Goal: Use online tool/utility: Utilize a website feature to perform a specific function

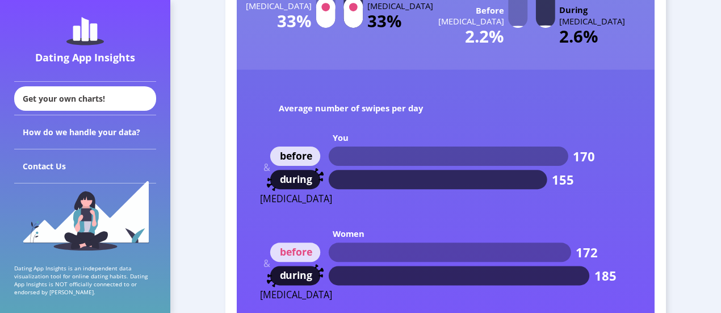
scroll to position [5857, 0]
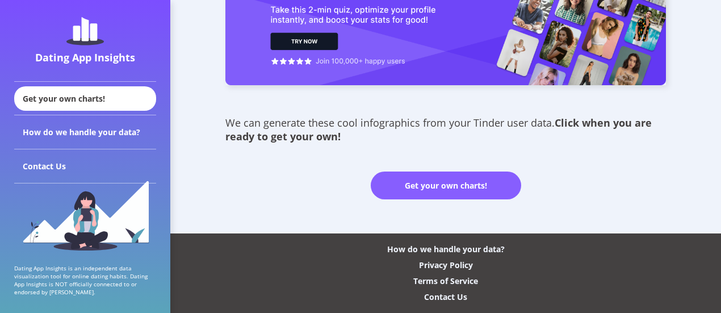
click at [439, 187] on link "Get your own charts!" at bounding box center [446, 186] width 151 height 28
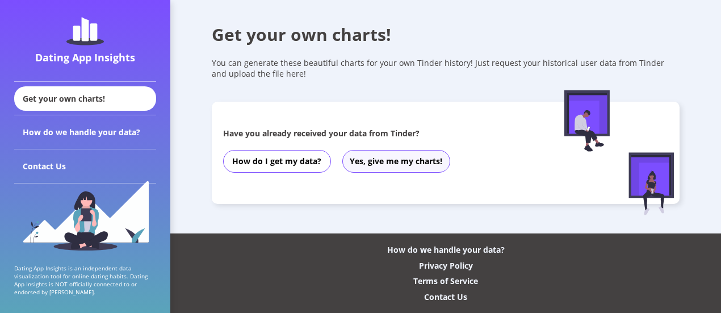
click at [379, 161] on button "Yes, give me my charts!" at bounding box center [397, 161] width 108 height 23
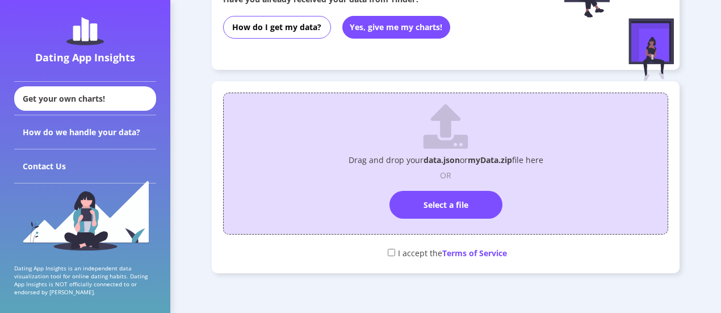
scroll to position [218, 0]
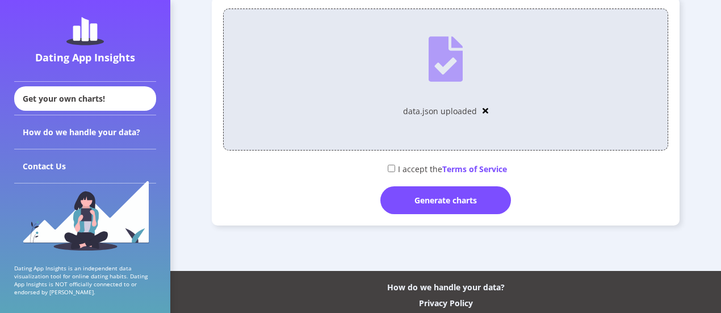
click at [389, 168] on input "checkbox" at bounding box center [391, 168] width 7 height 7
checkbox input "true"
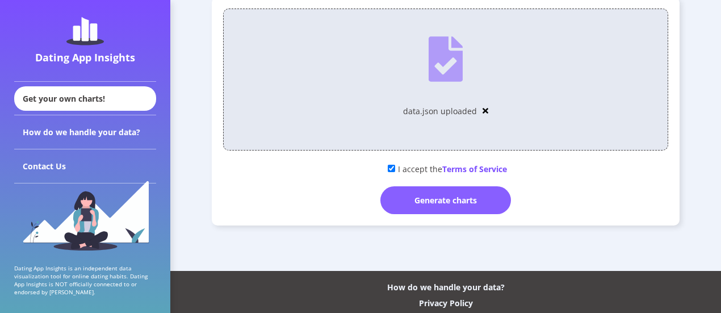
click at [416, 205] on div "Generate charts" at bounding box center [446, 200] width 131 height 28
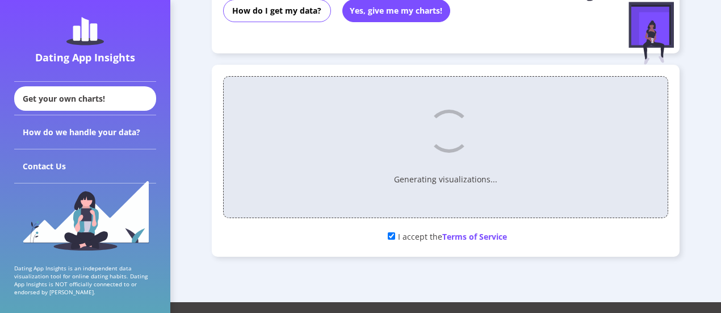
scroll to position [161, 0]
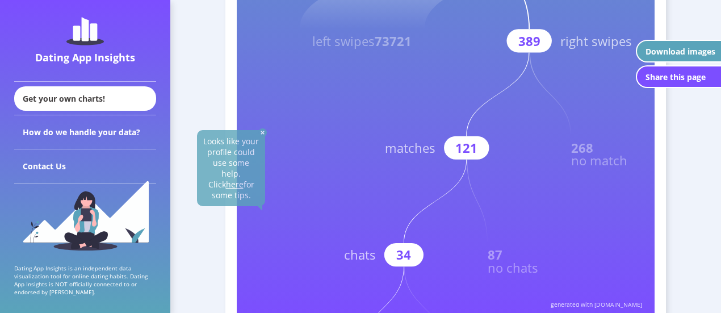
scroll to position [284, 0]
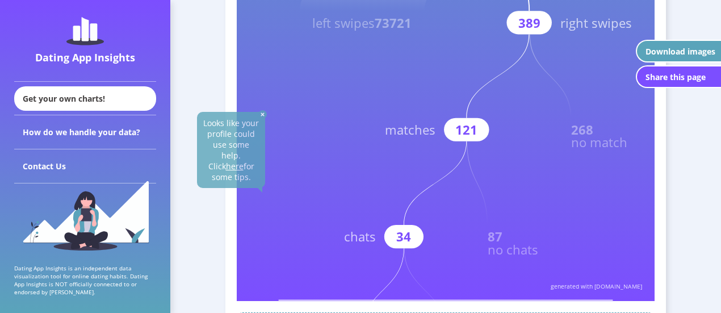
click at [263, 112] on img at bounding box center [262, 114] width 9 height 9
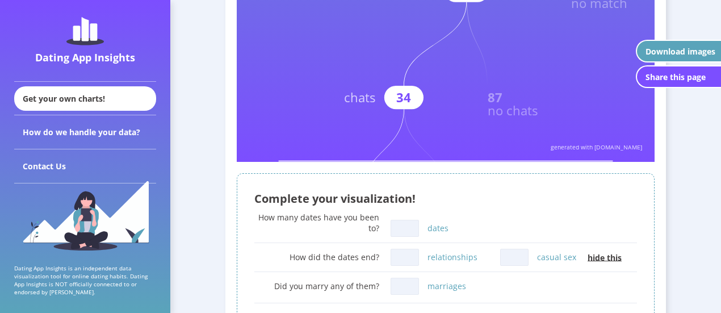
scroll to position [454, 0]
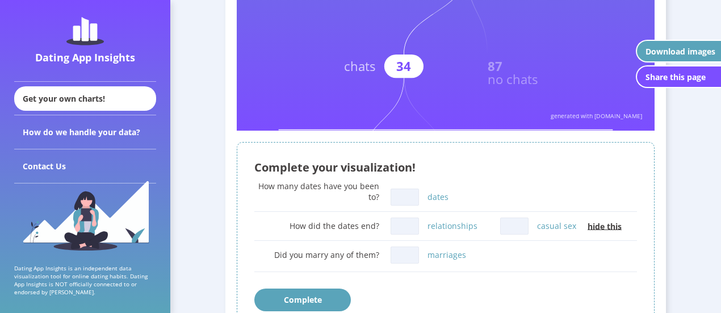
click at [420, 189] on div "How many dates have you been to? dates" at bounding box center [445, 195] width 383 height 28
click at [409, 195] on input "dates" at bounding box center [405, 197] width 28 height 17
type input "6"
click at [528, 190] on div "How many dates have you been to? 6 dates" at bounding box center [445, 195] width 383 height 28
click at [523, 230] on input "casual sex" at bounding box center [514, 226] width 28 height 17
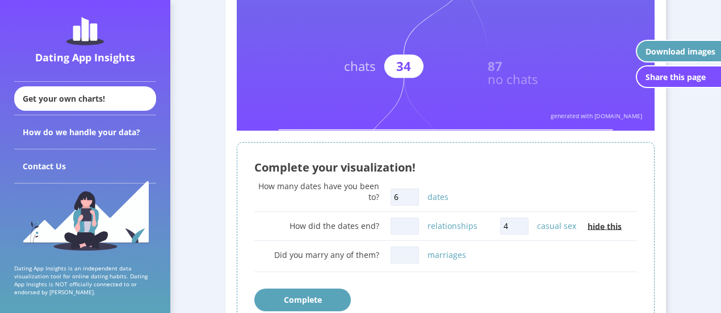
type input "4"
click at [495, 182] on div "How many dates have you been to? 6 dates" at bounding box center [445, 195] width 383 height 28
click at [327, 299] on button "Complete" at bounding box center [302, 300] width 97 height 23
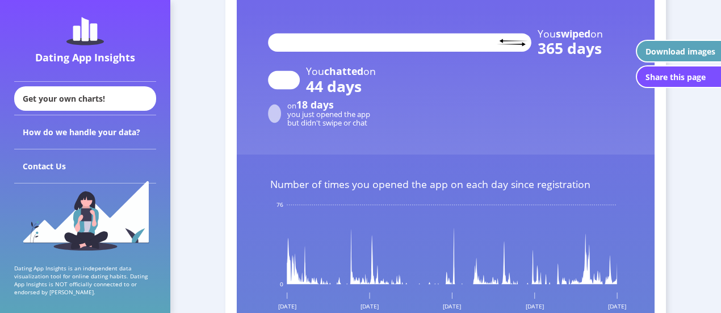
scroll to position [1363, 0]
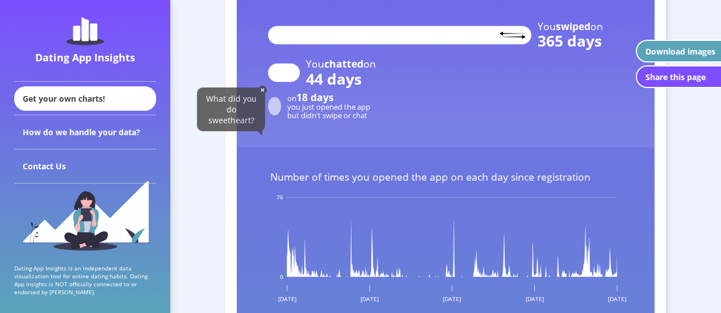
click at [266, 89] on img at bounding box center [262, 90] width 9 height 9
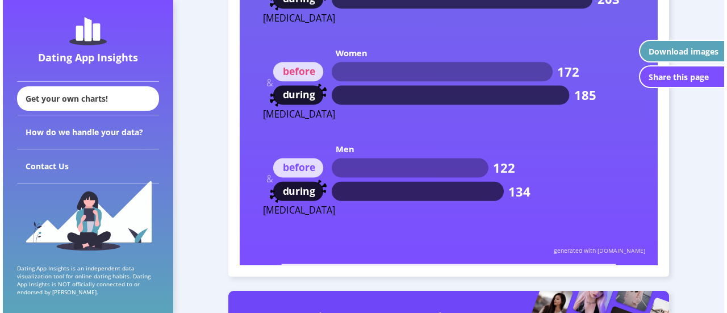
scroll to position [5506, 0]
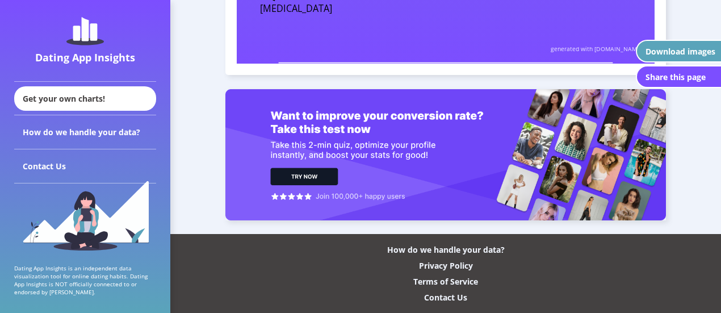
click at [677, 50] on div "Download images" at bounding box center [681, 51] width 70 height 11
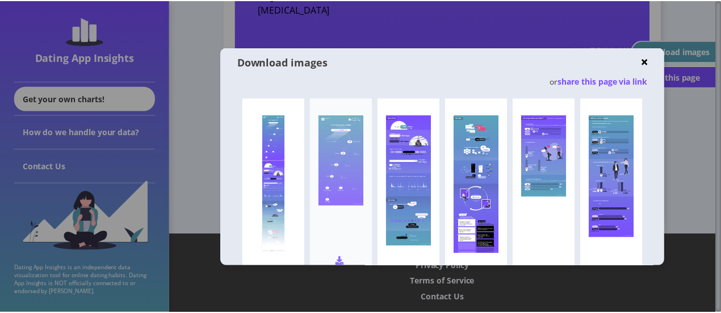
scroll to position [57, 0]
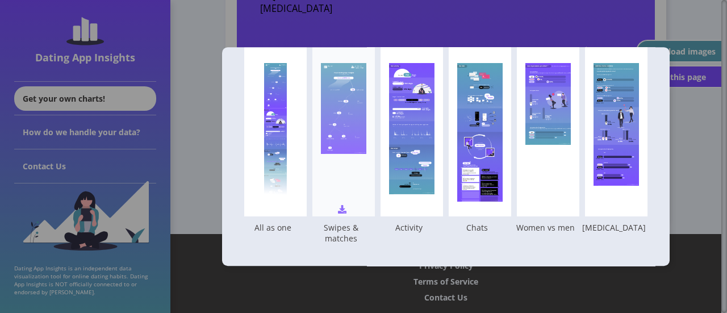
click at [346, 205] on img at bounding box center [342, 209] width 9 height 9
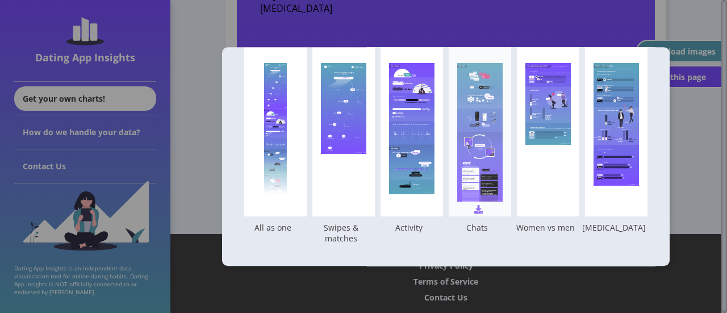
drag, startPoint x: 437, startPoint y: 203, endPoint x: 481, endPoint y: 196, distance: 43.7
click at [0, 0] on img at bounding box center [0, 0] width 0 height 0
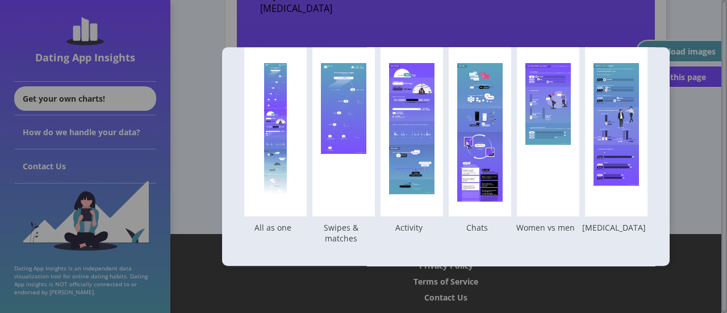
drag, startPoint x: 510, startPoint y: 204, endPoint x: 529, endPoint y: 246, distance: 46.5
click at [0, 0] on img at bounding box center [0, 0] width 0 height 0
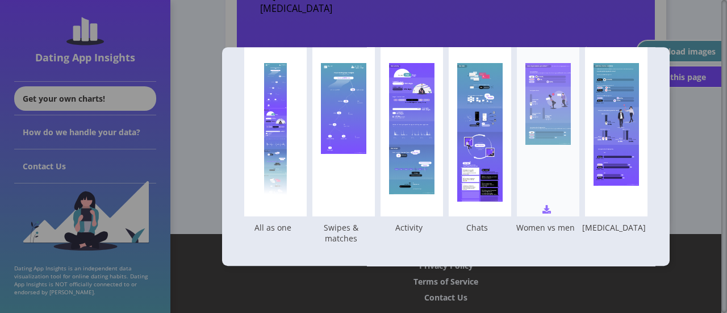
click at [551, 205] on img at bounding box center [546, 209] width 9 height 9
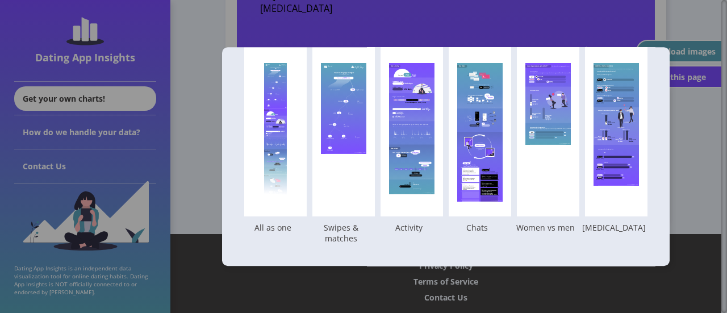
click at [700, 177] on div at bounding box center [363, 156] width 727 height 313
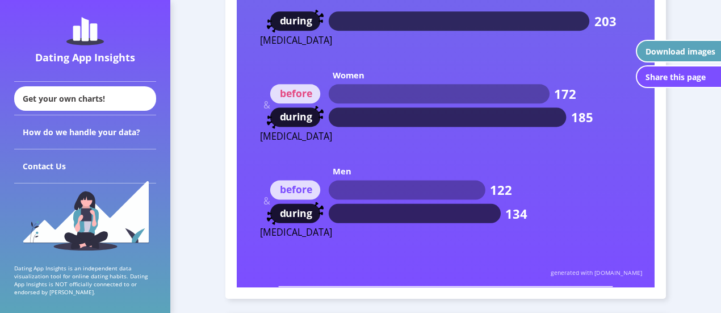
scroll to position [5506, 0]
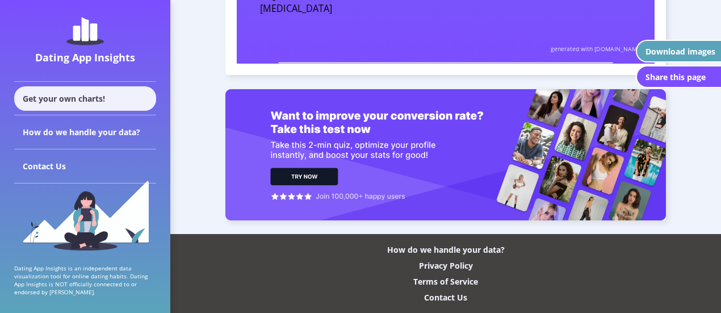
click at [110, 90] on div "Get your own charts!" at bounding box center [85, 98] width 142 height 24
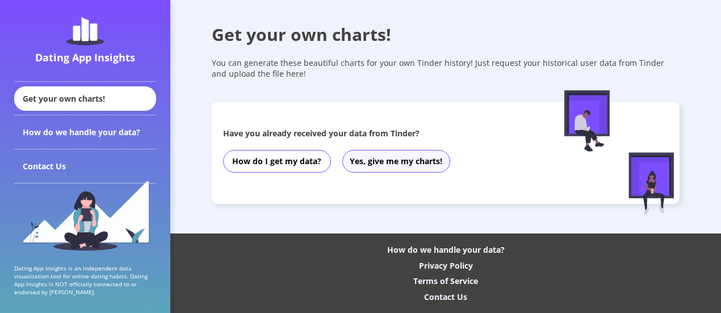
click at [393, 166] on button "Yes, give me my charts!" at bounding box center [397, 161] width 108 height 23
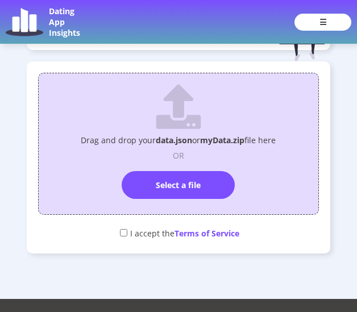
scroll to position [259, 0]
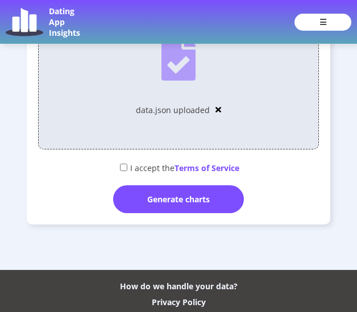
click at [123, 161] on div "I accept the Terms of Service" at bounding box center [178, 167] width 281 height 19
click at [120, 168] on input "checkbox" at bounding box center [123, 167] width 7 height 7
checkbox input "true"
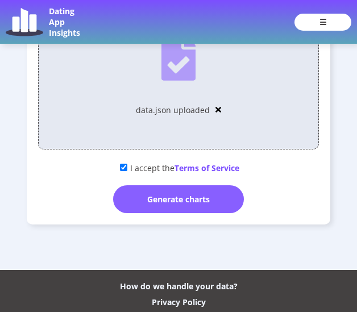
click at [147, 198] on div "Generate charts" at bounding box center [178, 199] width 131 height 28
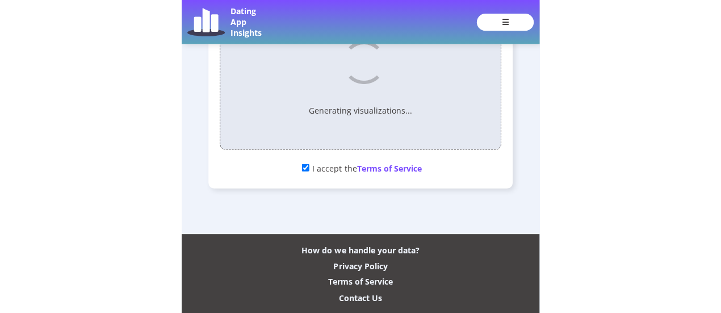
scroll to position [218, 0]
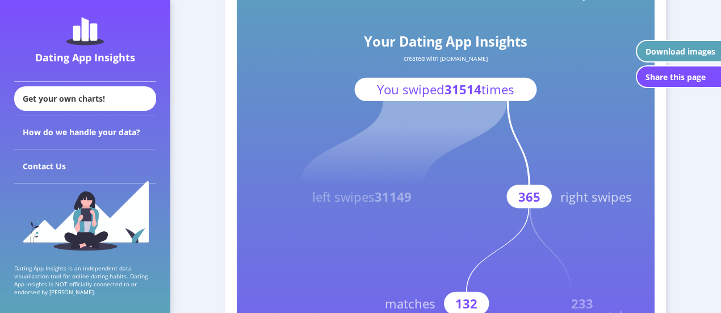
scroll to position [57, 0]
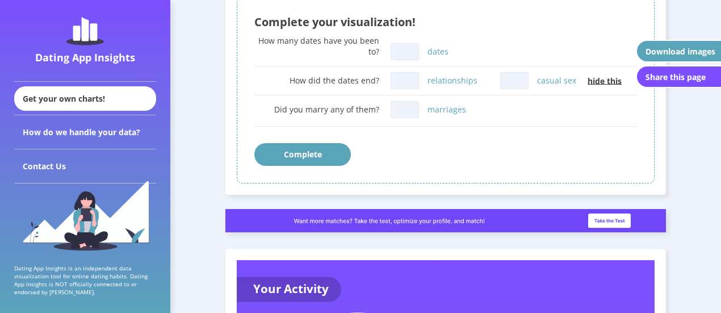
scroll to position [505, 0]
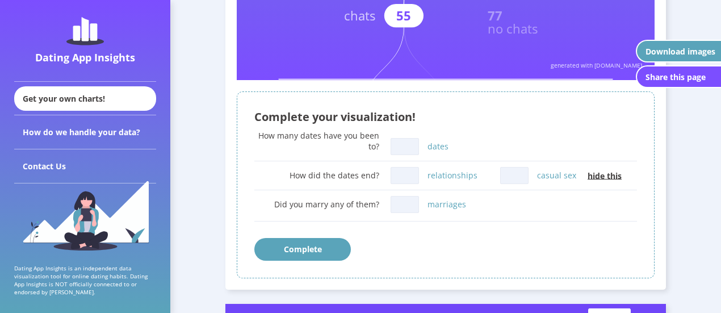
click at [403, 148] on input "dates" at bounding box center [405, 146] width 28 height 17
type input "10"
click at [542, 239] on div "Complete" at bounding box center [445, 249] width 383 height 23
click at [518, 174] on input "casual sex" at bounding box center [514, 175] width 28 height 17
type input "1"
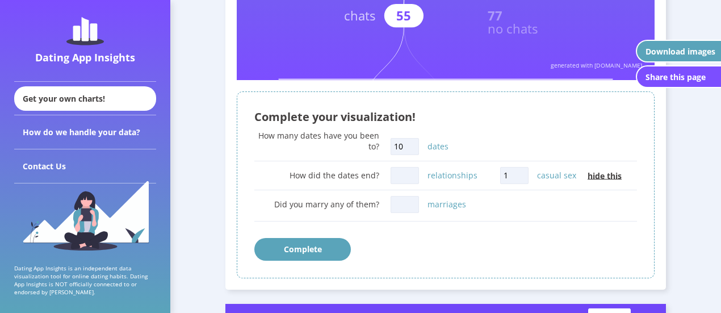
drag, startPoint x: 343, startPoint y: 243, endPoint x: 336, endPoint y: 250, distance: 9.7
click at [336, 250] on button "Complete" at bounding box center [302, 249] width 97 height 23
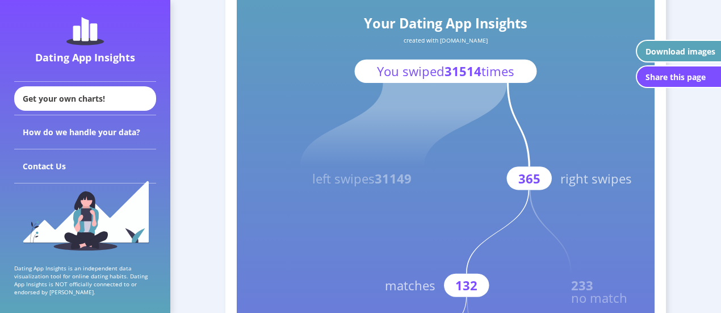
scroll to position [0, 0]
